Goal: Task Accomplishment & Management: Manage account settings

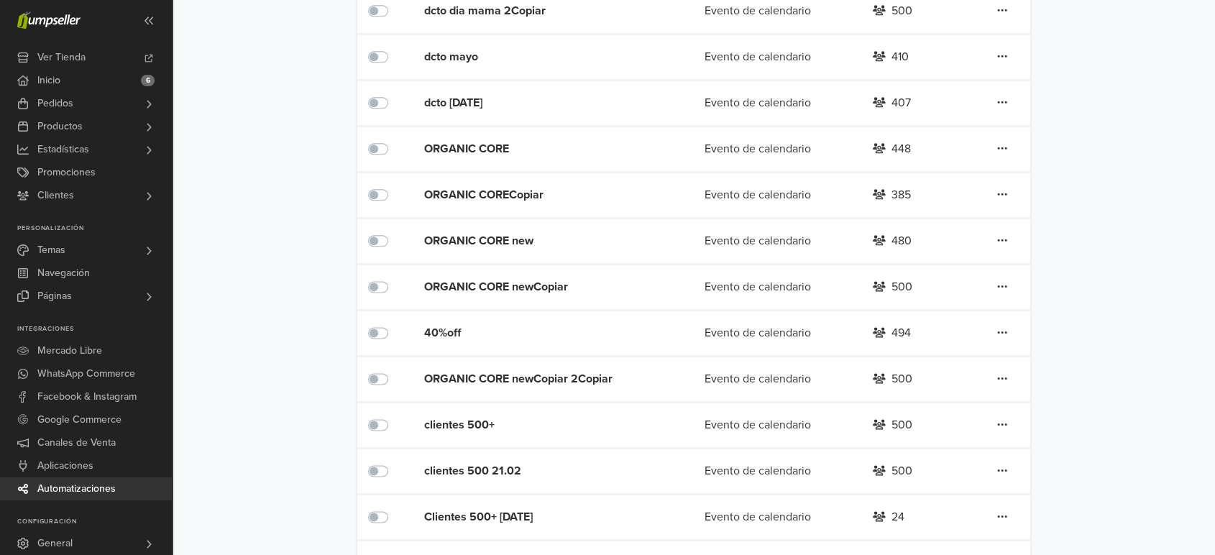
scroll to position [1910, 0]
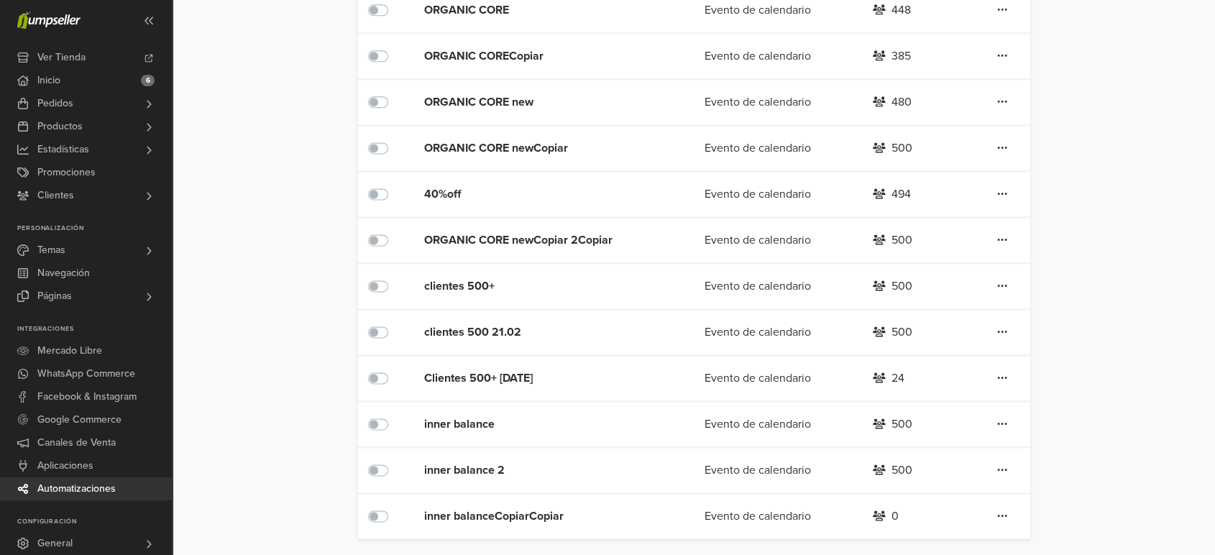
click at [997, 511] on link at bounding box center [1003, 516] width 12 height 19
drag, startPoint x: 962, startPoint y: 453, endPoint x: 956, endPoint y: 434, distance: 20.5
click at [956, 434] on div "Editar Duplicar Eliminar" at bounding box center [950, 466] width 115 height 82
click at [1005, 513] on icon at bounding box center [1003, 516] width 10 height 12
click at [967, 444] on link "Editar" at bounding box center [951, 443] width 114 height 23
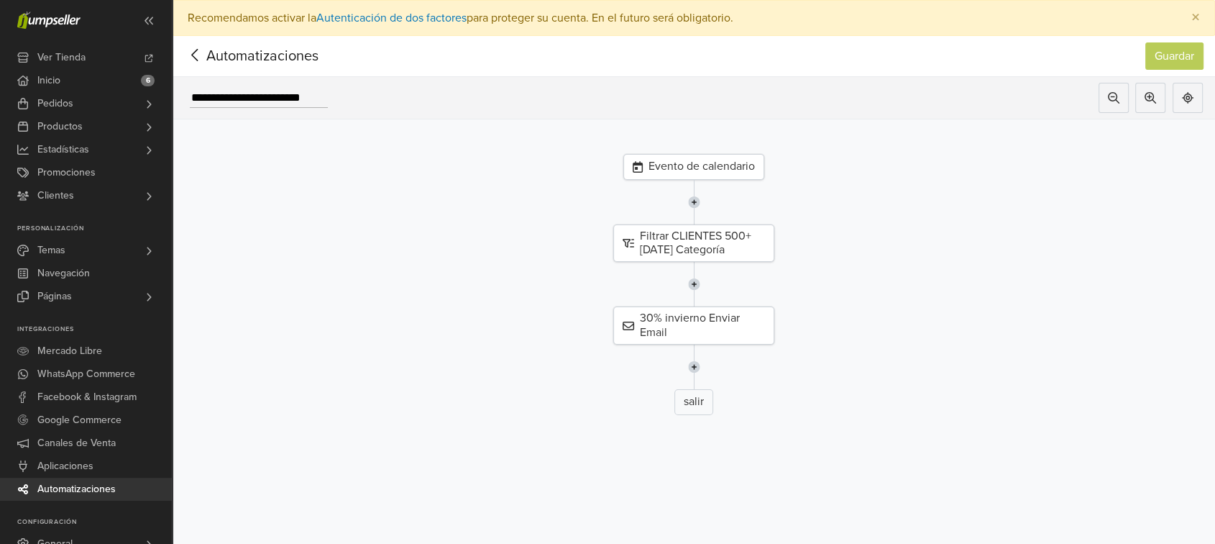
click at [722, 170] on div "Evento de calendario" at bounding box center [694, 167] width 141 height 26
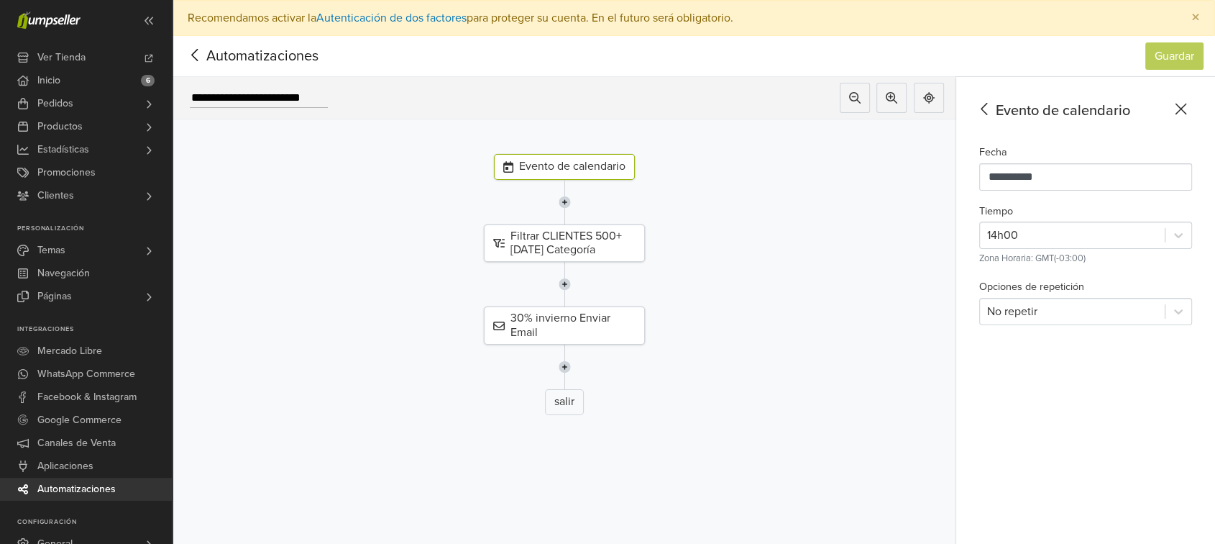
click at [204, 53] on icon at bounding box center [195, 55] width 22 height 18
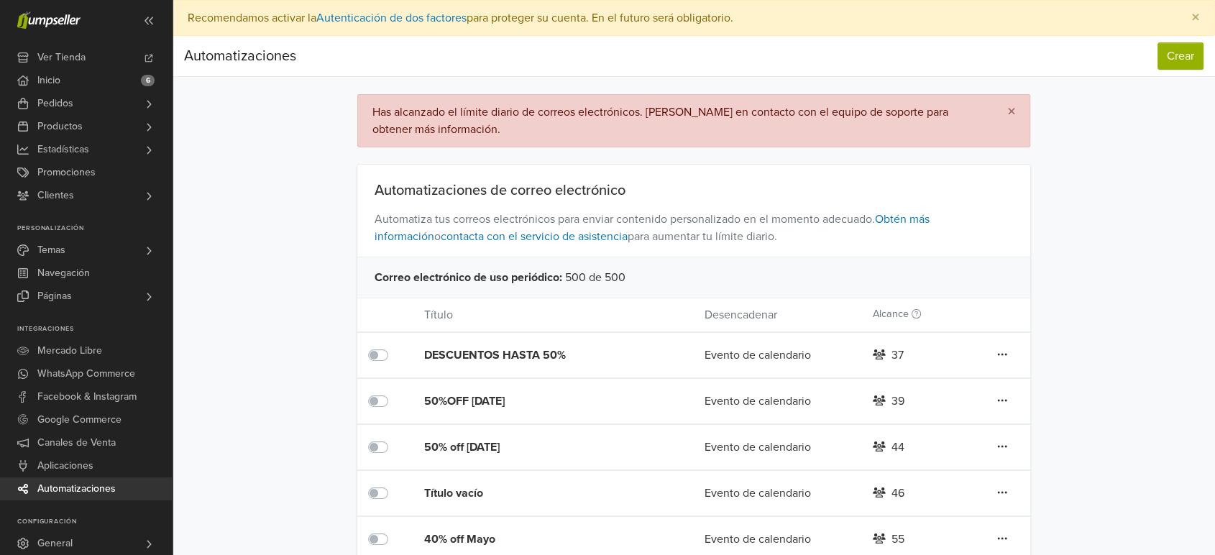
drag, startPoint x: 908, startPoint y: 360, endPoint x: 841, endPoint y: 360, distance: 66.2
click at [841, 360] on div "DESCUENTOS HASTA 50% Evento de calendario 37 Editar Duplicar Eliminar" at bounding box center [694, 355] width 674 height 46
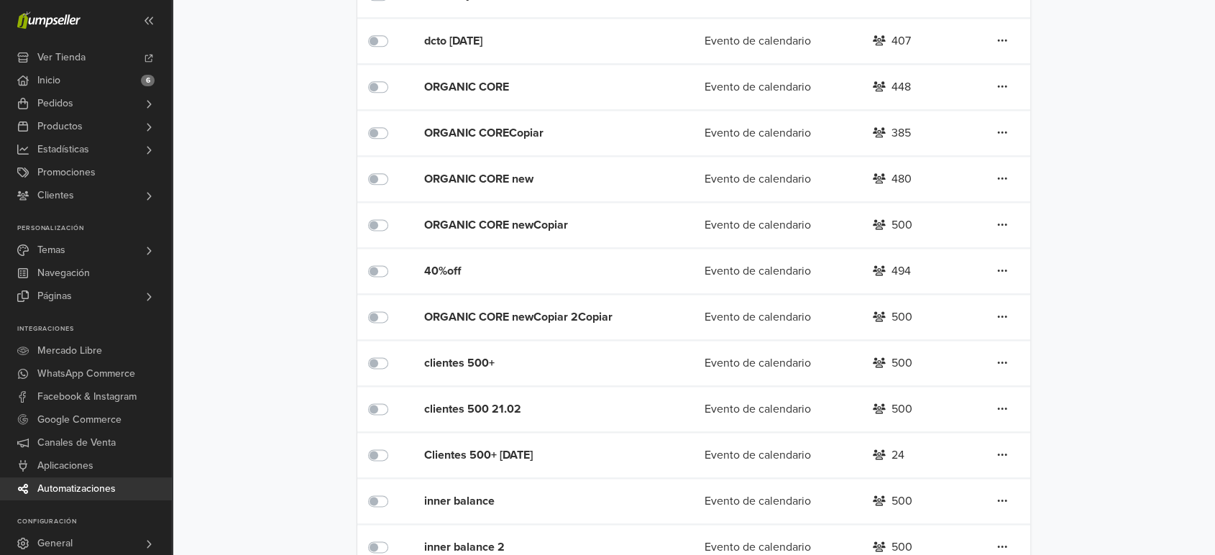
scroll to position [1910, 0]
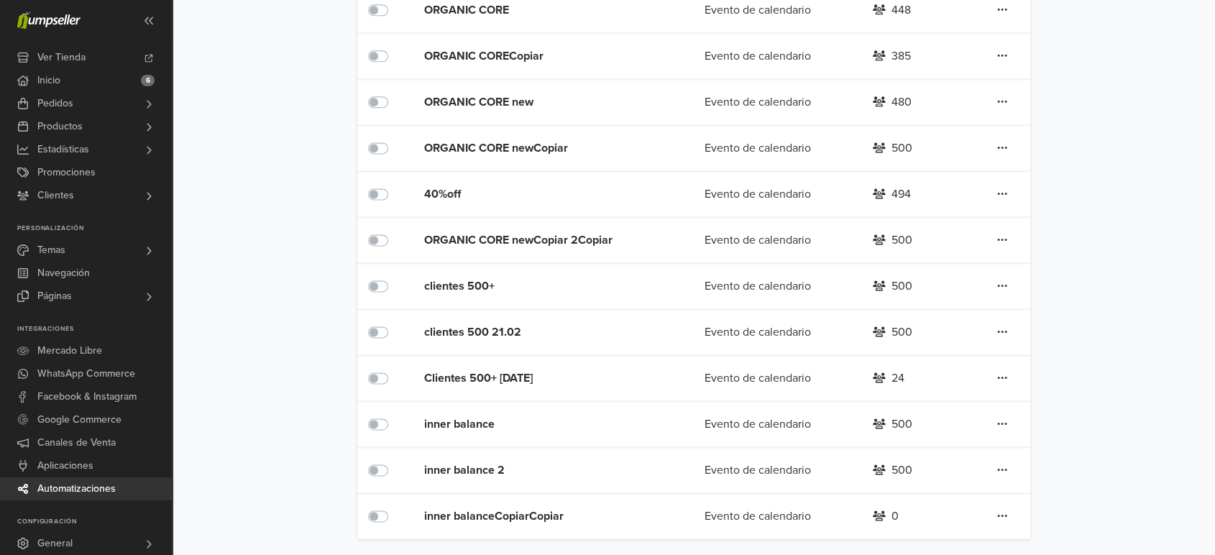
drag, startPoint x: 926, startPoint y: 419, endPoint x: 872, endPoint y: 424, distance: 54.2
click at [872, 424] on div "500" at bounding box center [918, 424] width 112 height 17
drag, startPoint x: 918, startPoint y: 480, endPoint x: 872, endPoint y: 475, distance: 45.5
click at [872, 475] on div "inner balance 2 Evento de calendario 500 Editar Duplicar Eliminar" at bounding box center [694, 470] width 674 height 46
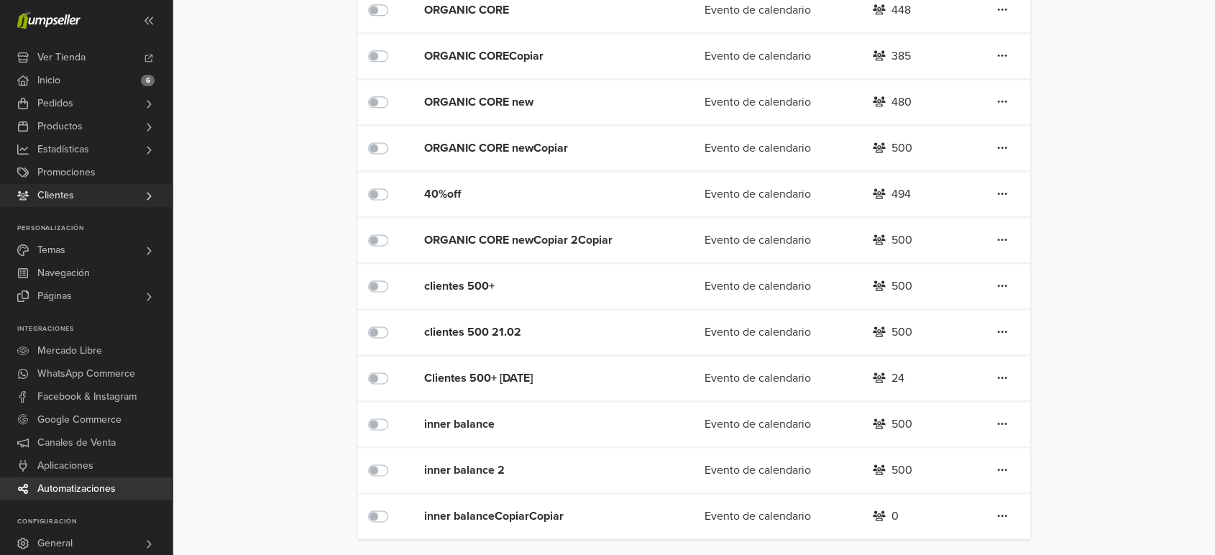
click at [109, 184] on link "Clientes" at bounding box center [86, 195] width 172 height 23
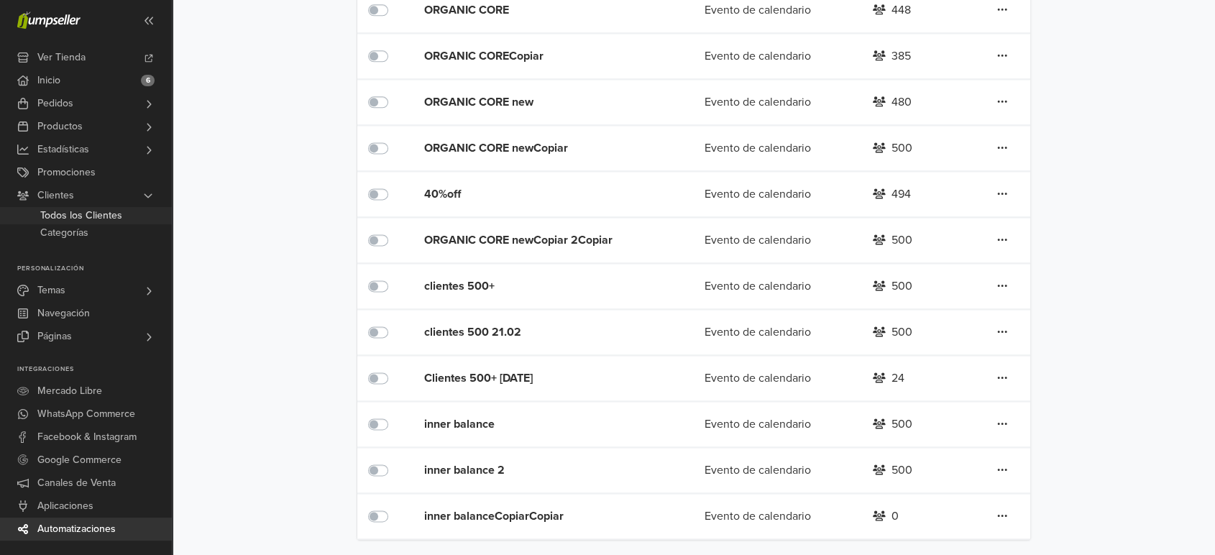
click at [111, 211] on span "Todos los Clientes" at bounding box center [81, 215] width 82 height 17
